Goal: Task Accomplishment & Management: Use online tool/utility

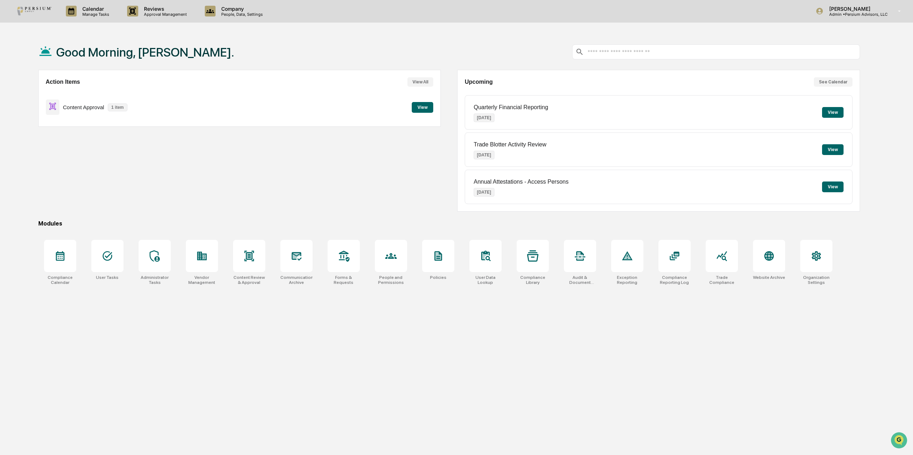
click at [414, 107] on button "View" at bounding box center [422, 107] width 21 height 11
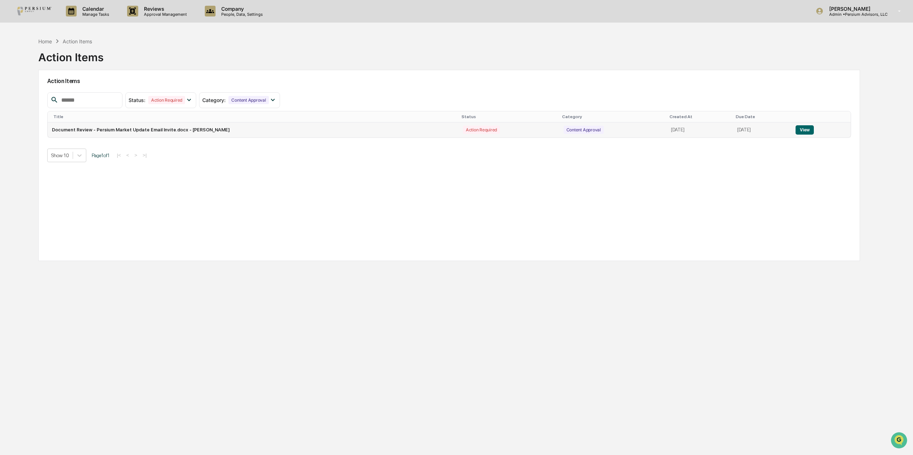
click at [805, 129] on button "View" at bounding box center [804, 129] width 18 height 9
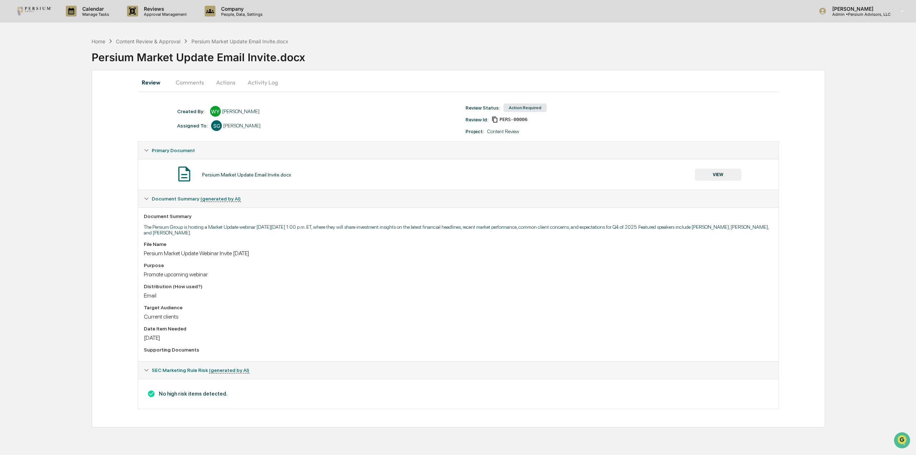
click at [728, 172] on button "VIEW" at bounding box center [718, 175] width 47 height 12
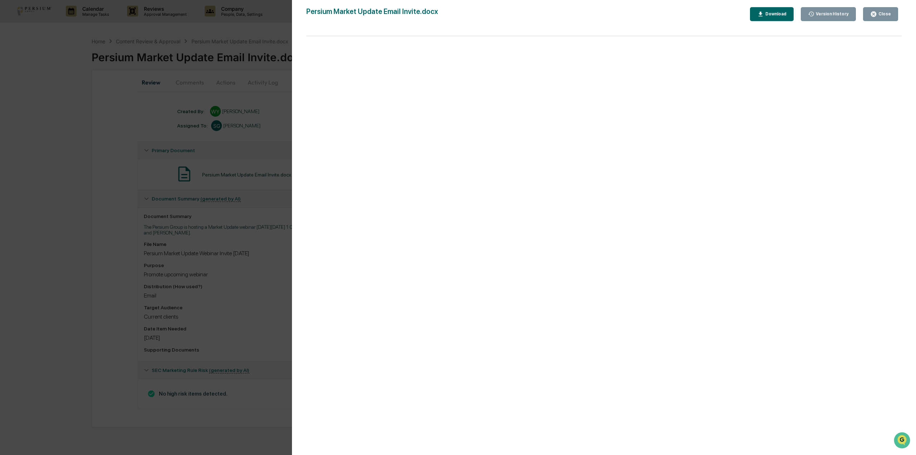
click at [878, 18] on button "Close" at bounding box center [880, 14] width 35 height 14
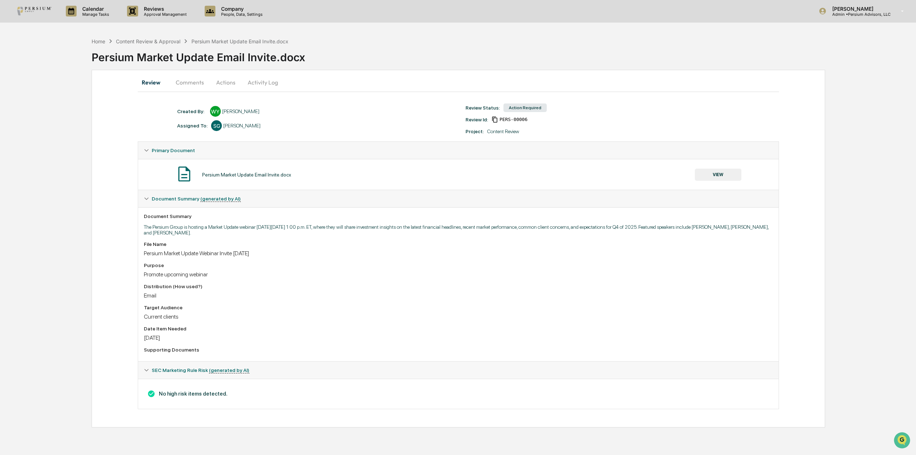
click at [218, 79] on button "Actions" at bounding box center [226, 82] width 32 height 17
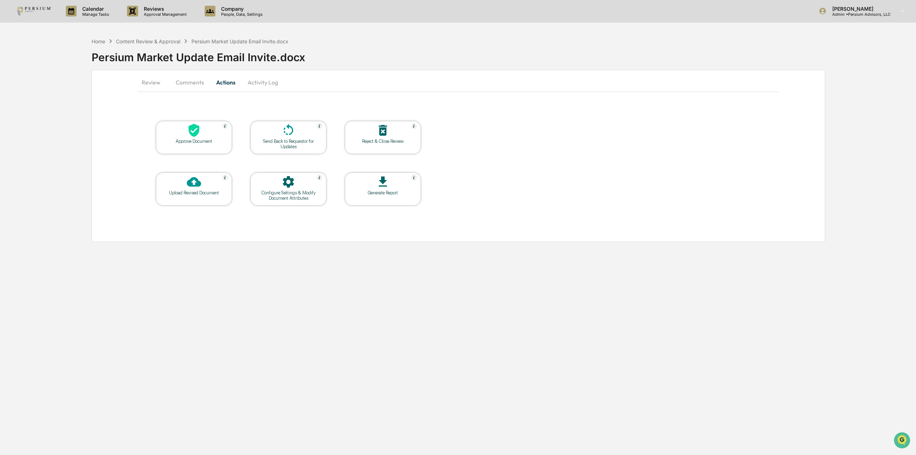
click at [200, 134] on icon at bounding box center [194, 130] width 14 height 14
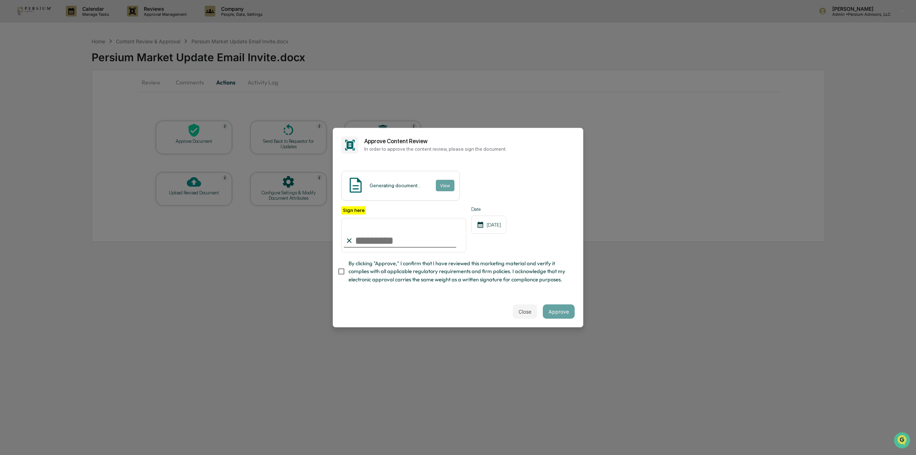
click at [401, 237] on input "Sign here" at bounding box center [403, 235] width 125 height 34
type input "**********"
click at [441, 181] on button "View" at bounding box center [445, 185] width 19 height 11
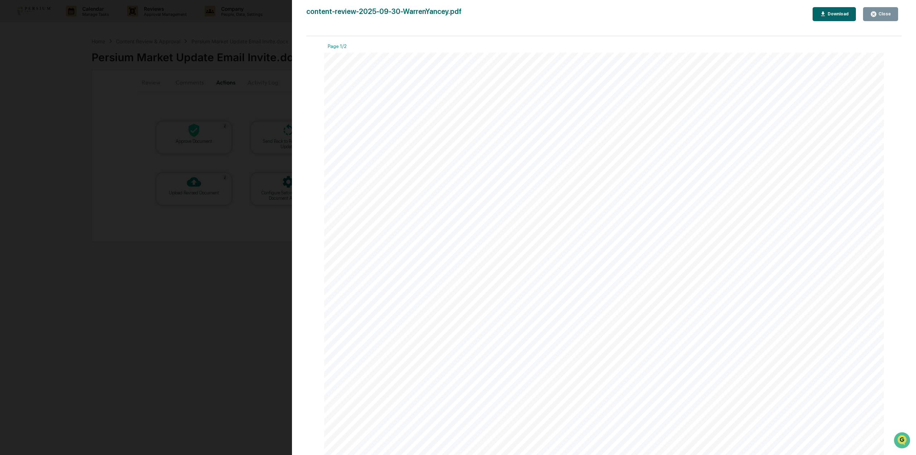
click at [888, 13] on div "Close" at bounding box center [884, 13] width 14 height 5
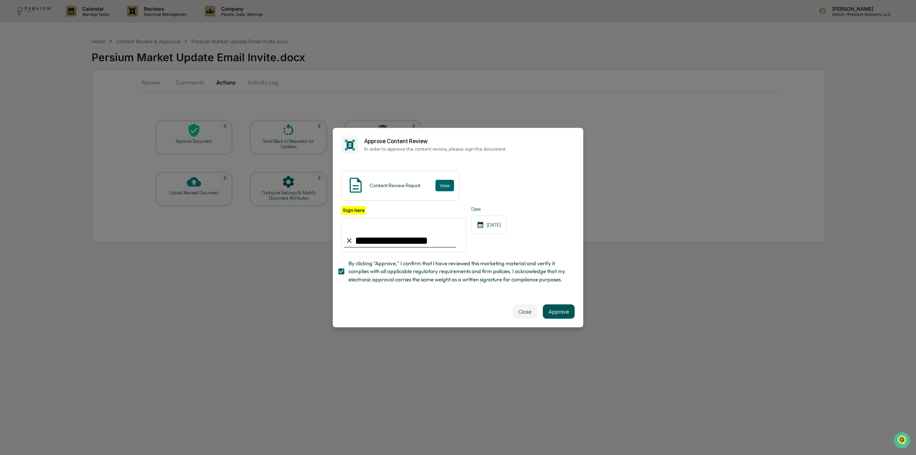
click at [554, 314] on button "Approve" at bounding box center [559, 311] width 32 height 14
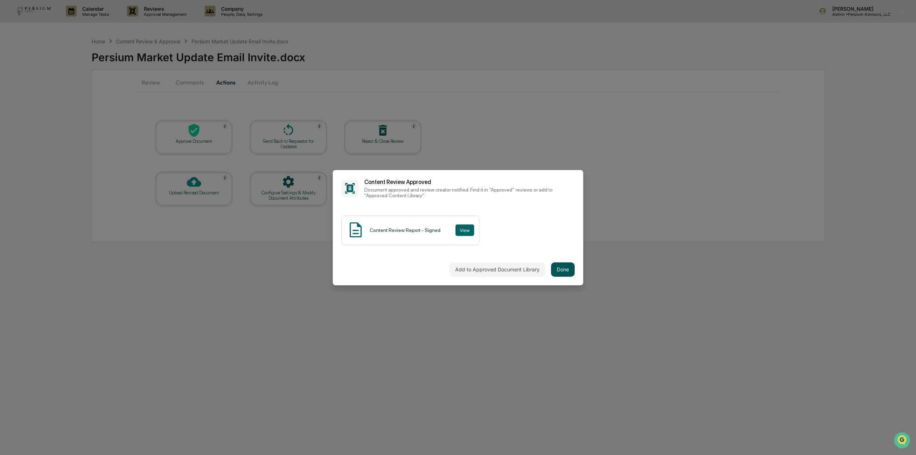
click at [560, 266] on button "Done" at bounding box center [563, 269] width 24 height 14
